Goal: Check status: Check status

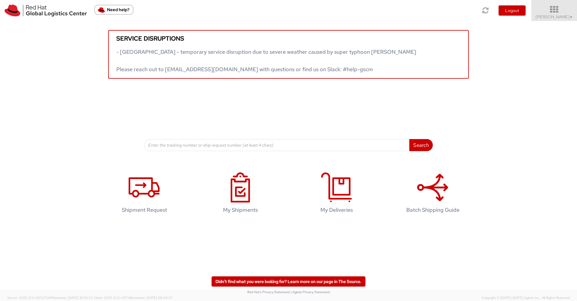
click at [559, 13] on icon at bounding box center [554, 9] width 53 height 8
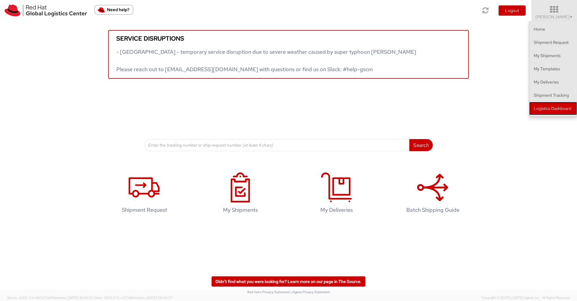
click at [549, 106] on link "Logistics Dashboard" at bounding box center [553, 108] width 48 height 13
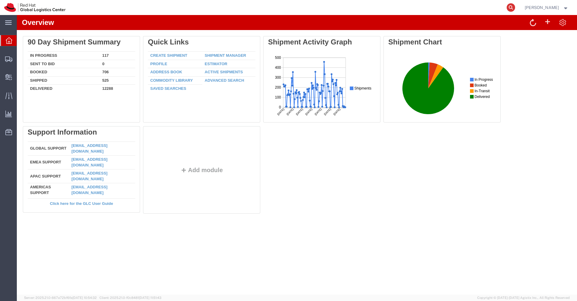
click at [515, 7] on icon at bounding box center [511, 7] width 8 height 8
paste input "57078812"
type input "57078812"
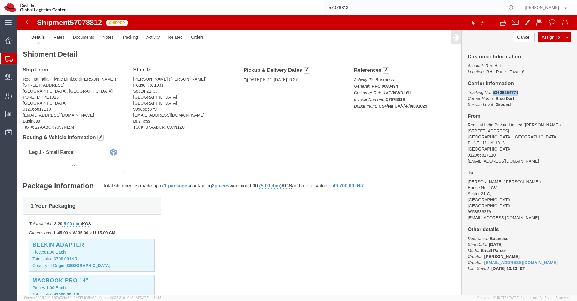
drag, startPoint x: 499, startPoint y: 78, endPoint x: 473, endPoint y: 79, distance: 25.9
click p "Tracking No: 53606254774 Carrier Name: Blue Dart Blue Dart Service Level: Ground"
copy b "53606254774"
click address "Red Hat India Private Limited (Irshad Shaikh) Level 3, Wing A&B, Tower 6, Cyber…"
click b "53606254774"
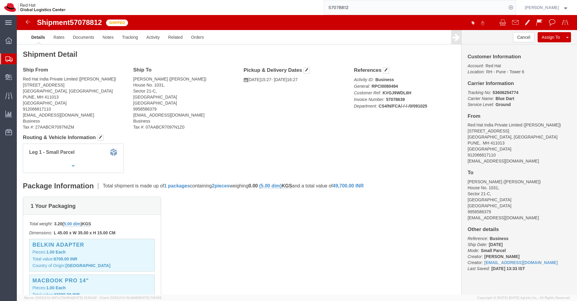
click b "53606254774"
copy b "53606254774"
drag, startPoint x: 117, startPoint y: 55, endPoint x: 171, endPoint y: 95, distance: 67.1
click div "Ship To Gaurav Sharma (Gaurav Sharma) House No. 1031, Sector 21-C, Faridabad, H…"
copy div "Ship To Gaurav Sharma (Gaurav Sharma) House No. 1031, Sector 21-C, Faridabad, H…"
